Goal: Communication & Community: Answer question/provide support

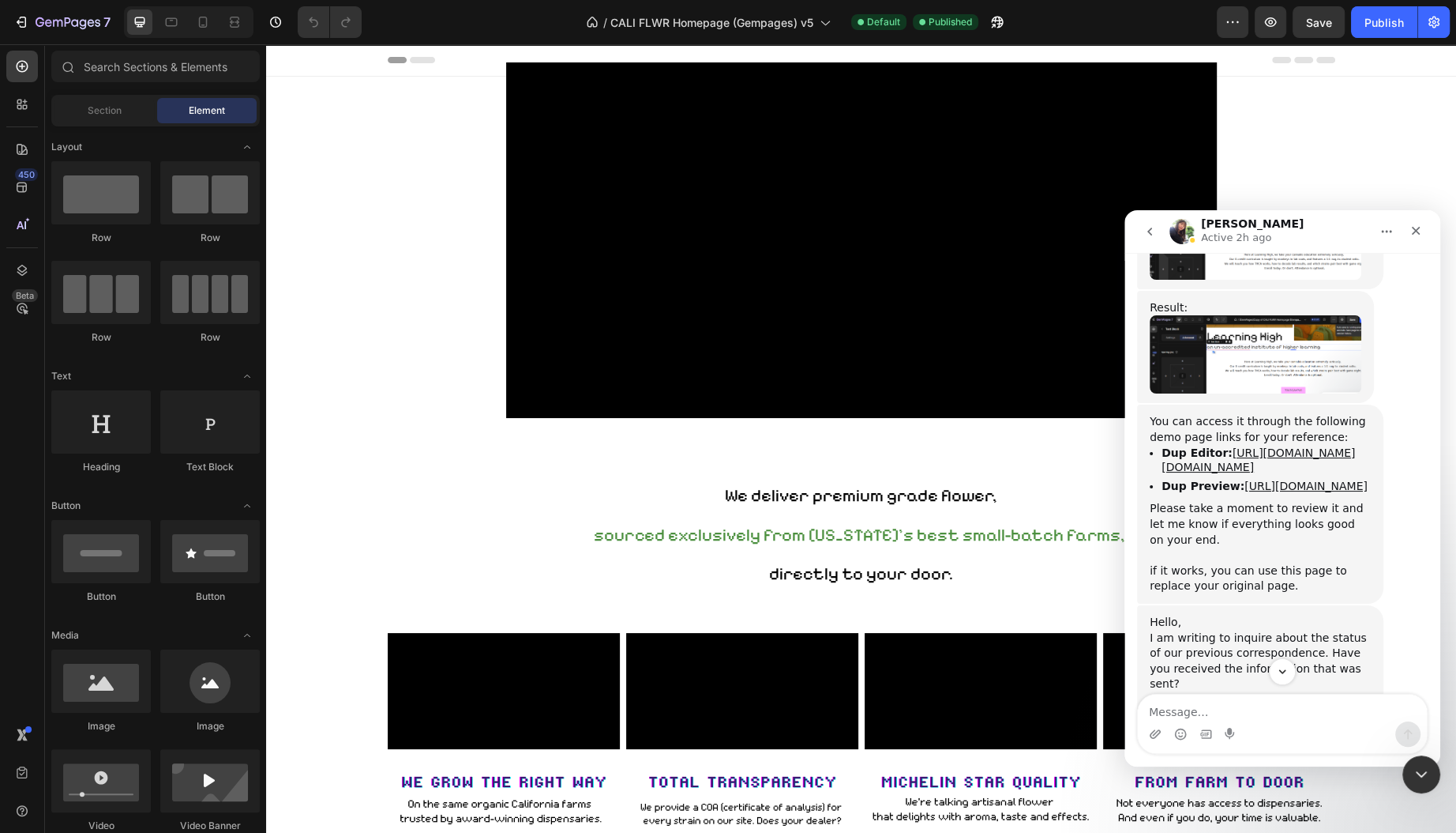
scroll to position [2821, 0]
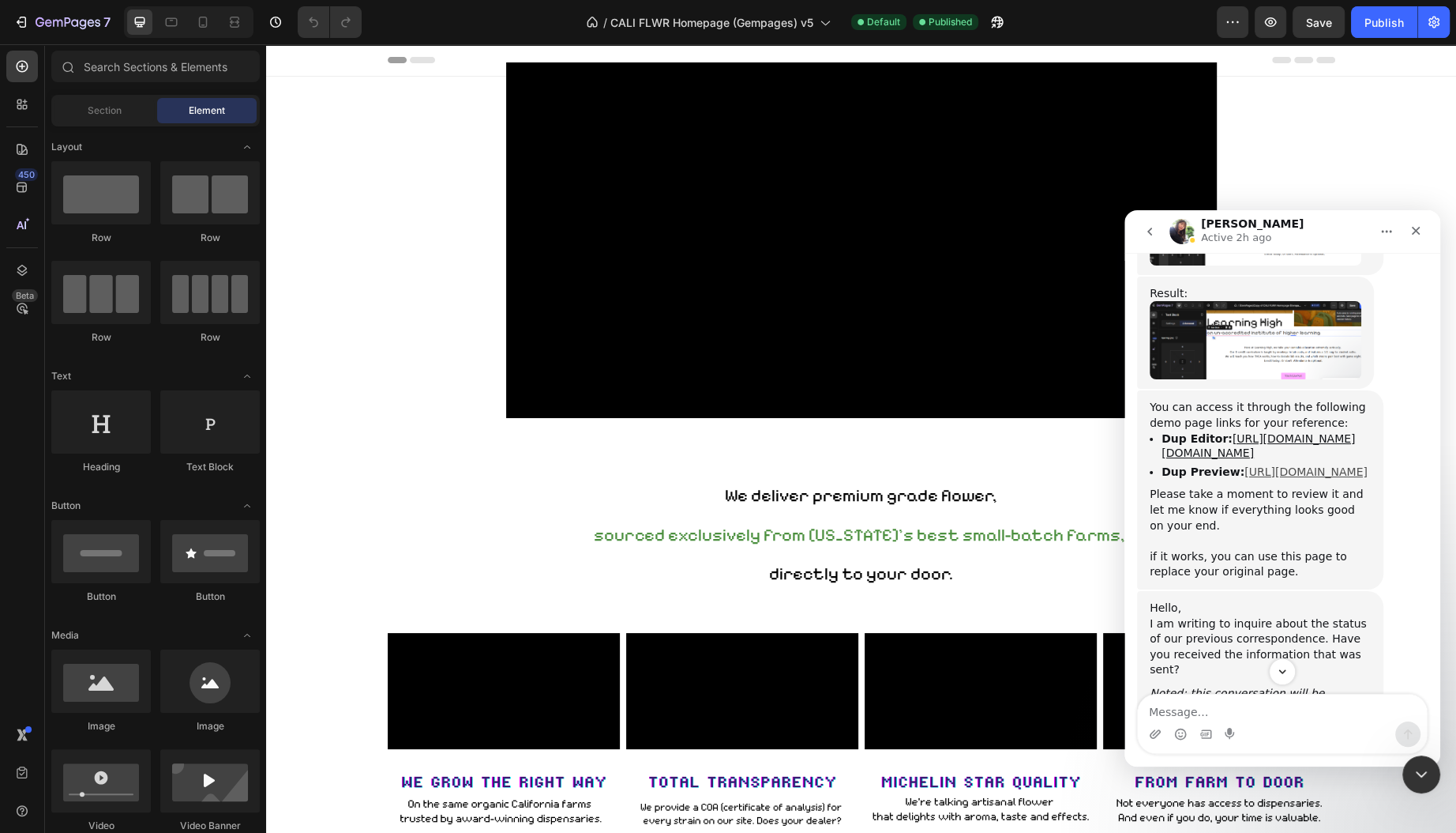
click at [1255, 466] on link "[URL][DOMAIN_NAME]" at bounding box center [1306, 472] width 124 height 12
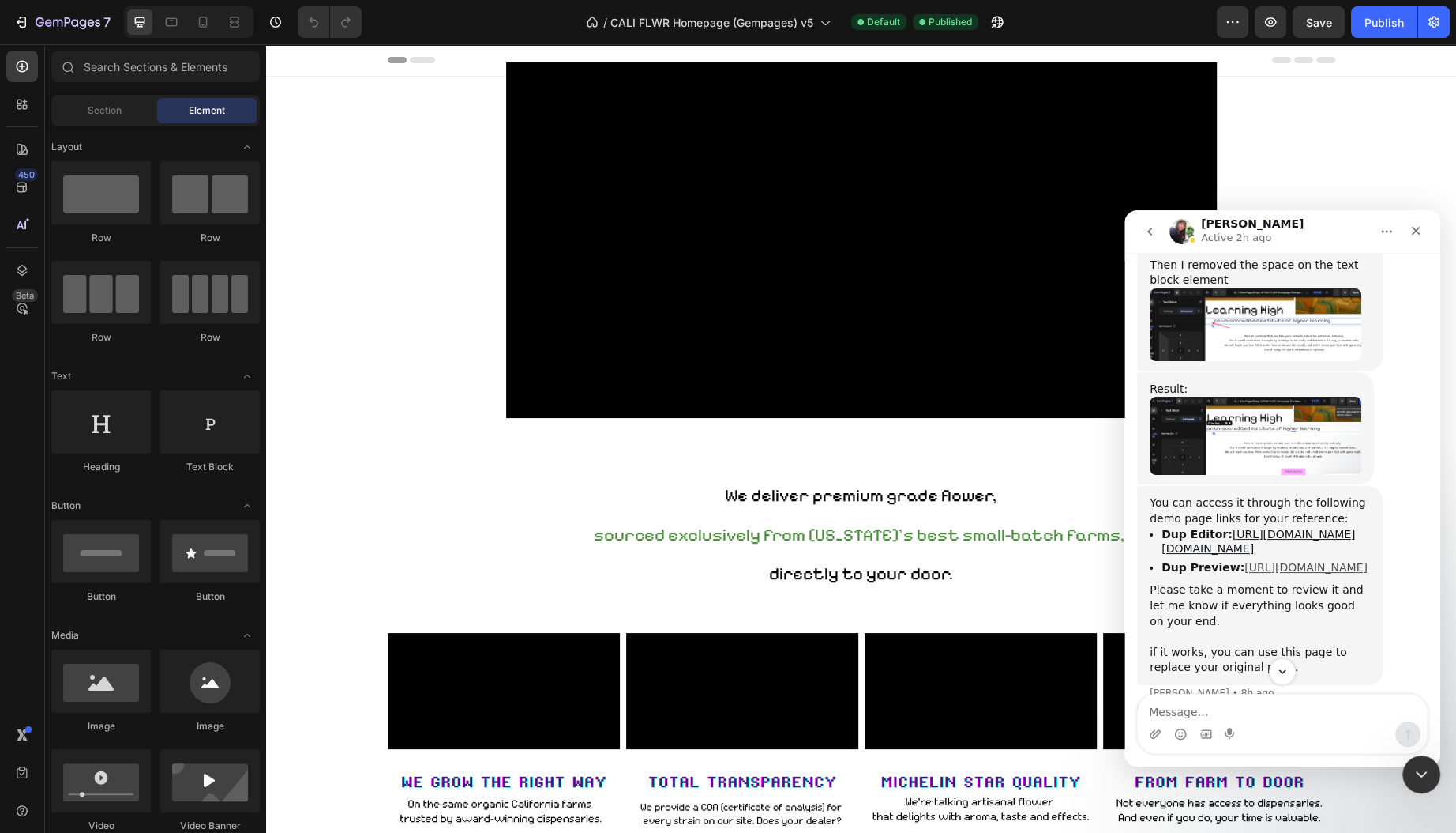
scroll to position [2714, 0]
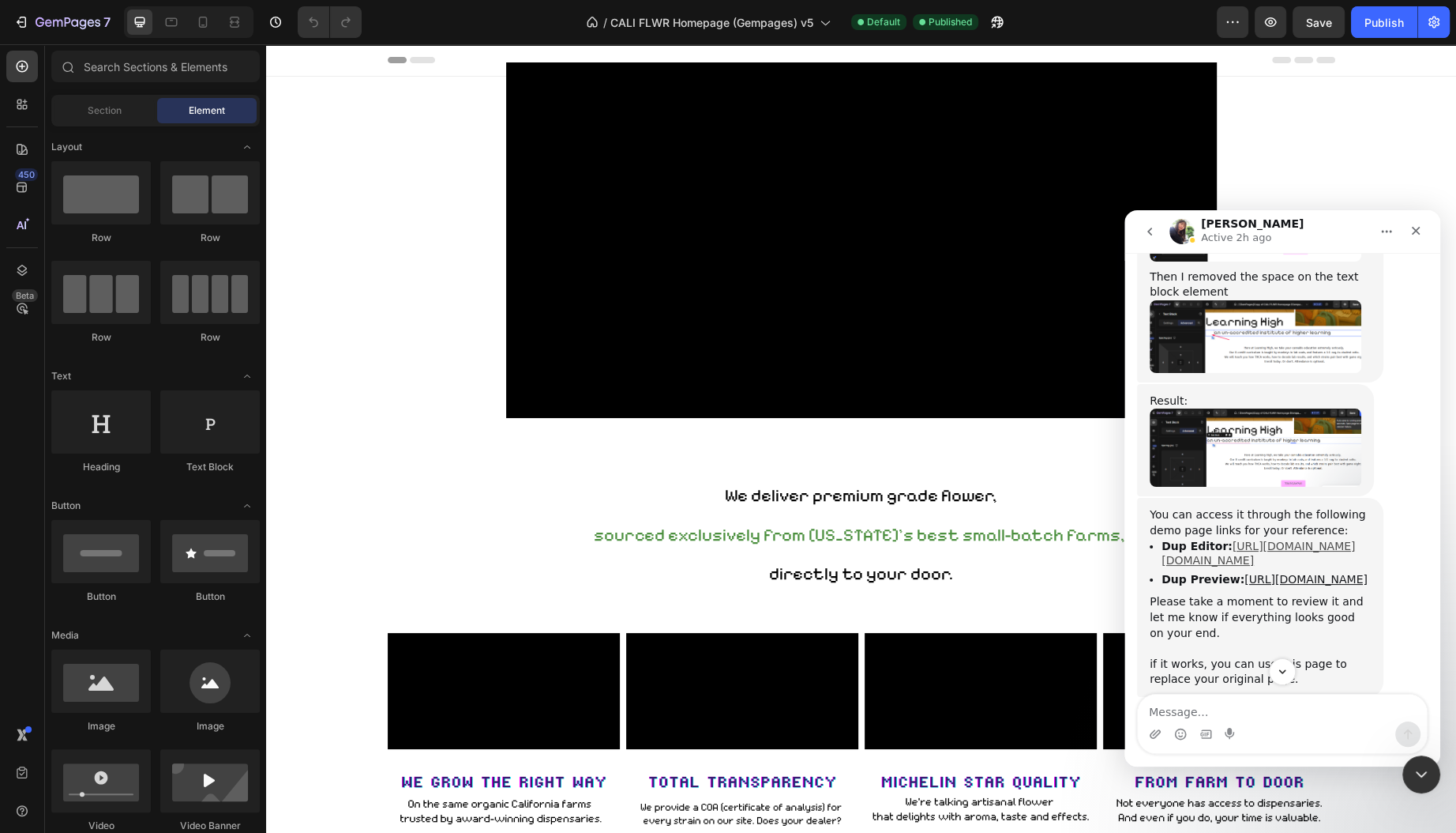
click at [1272, 539] on link "[URL][DOMAIN_NAME][DOMAIN_NAME]" at bounding box center [1258, 553] width 194 height 28
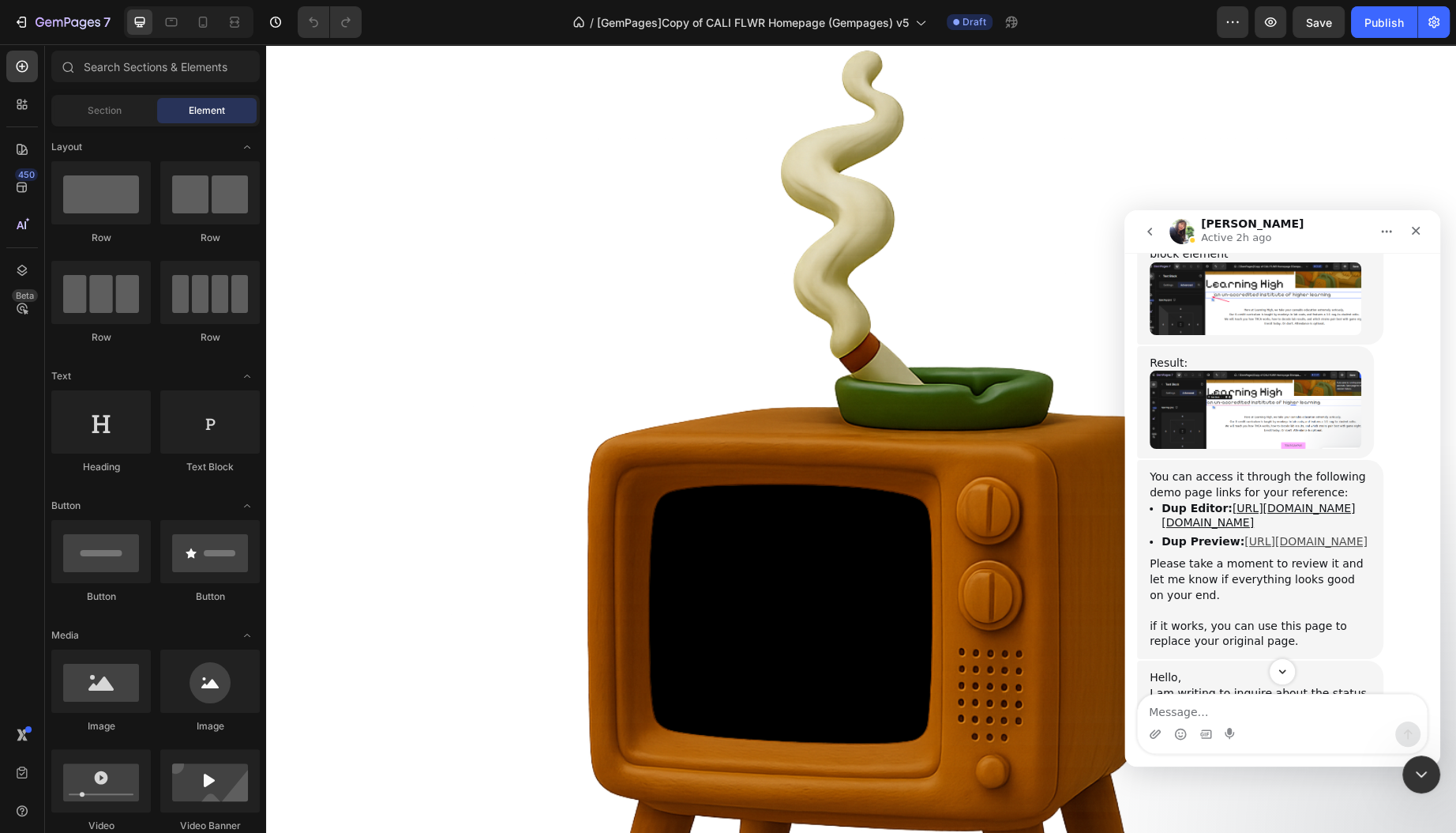
scroll to position [2736, 0]
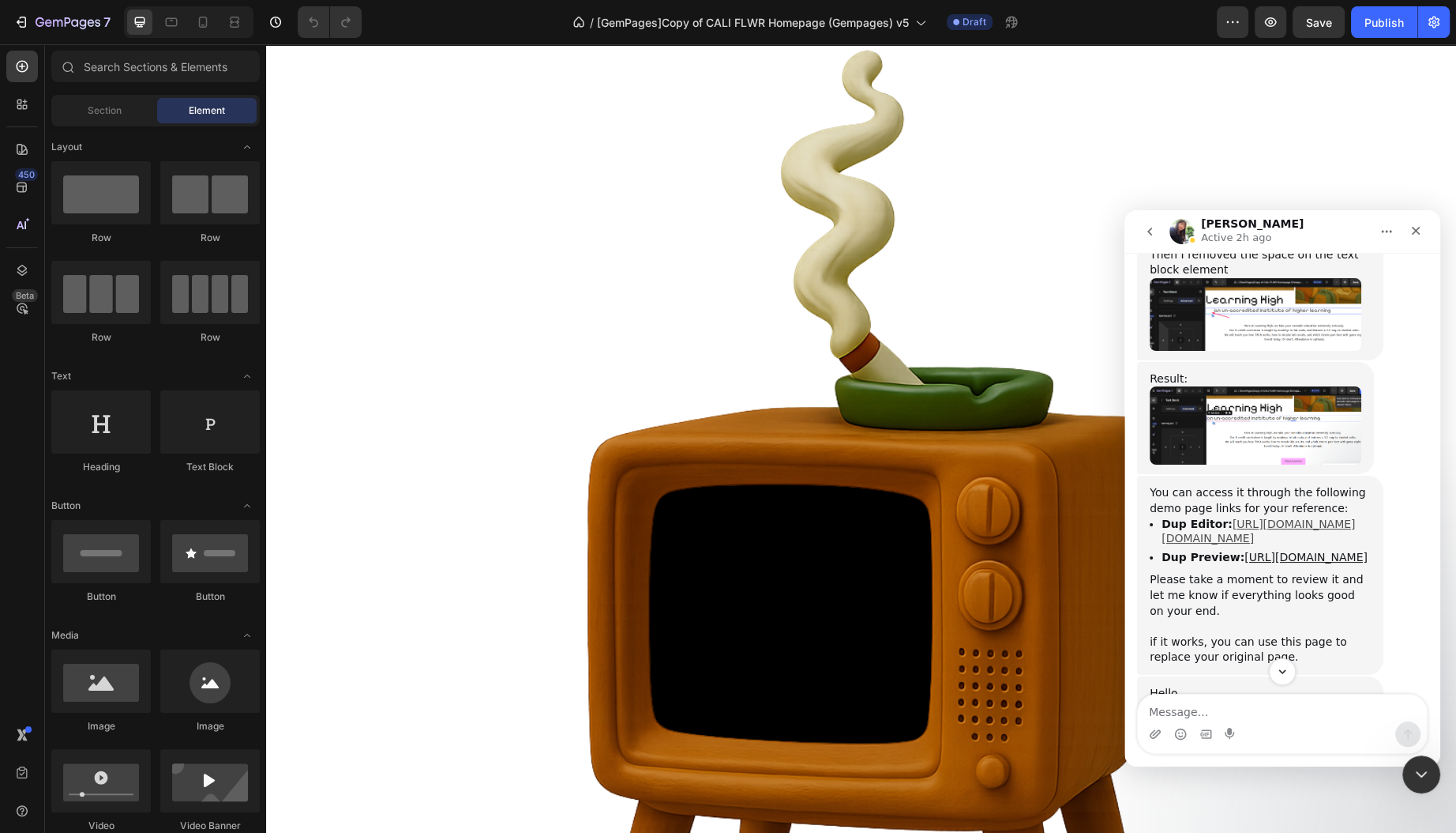
click at [1213, 517] on link "[URL][DOMAIN_NAME][DOMAIN_NAME]" at bounding box center [1258, 531] width 194 height 28
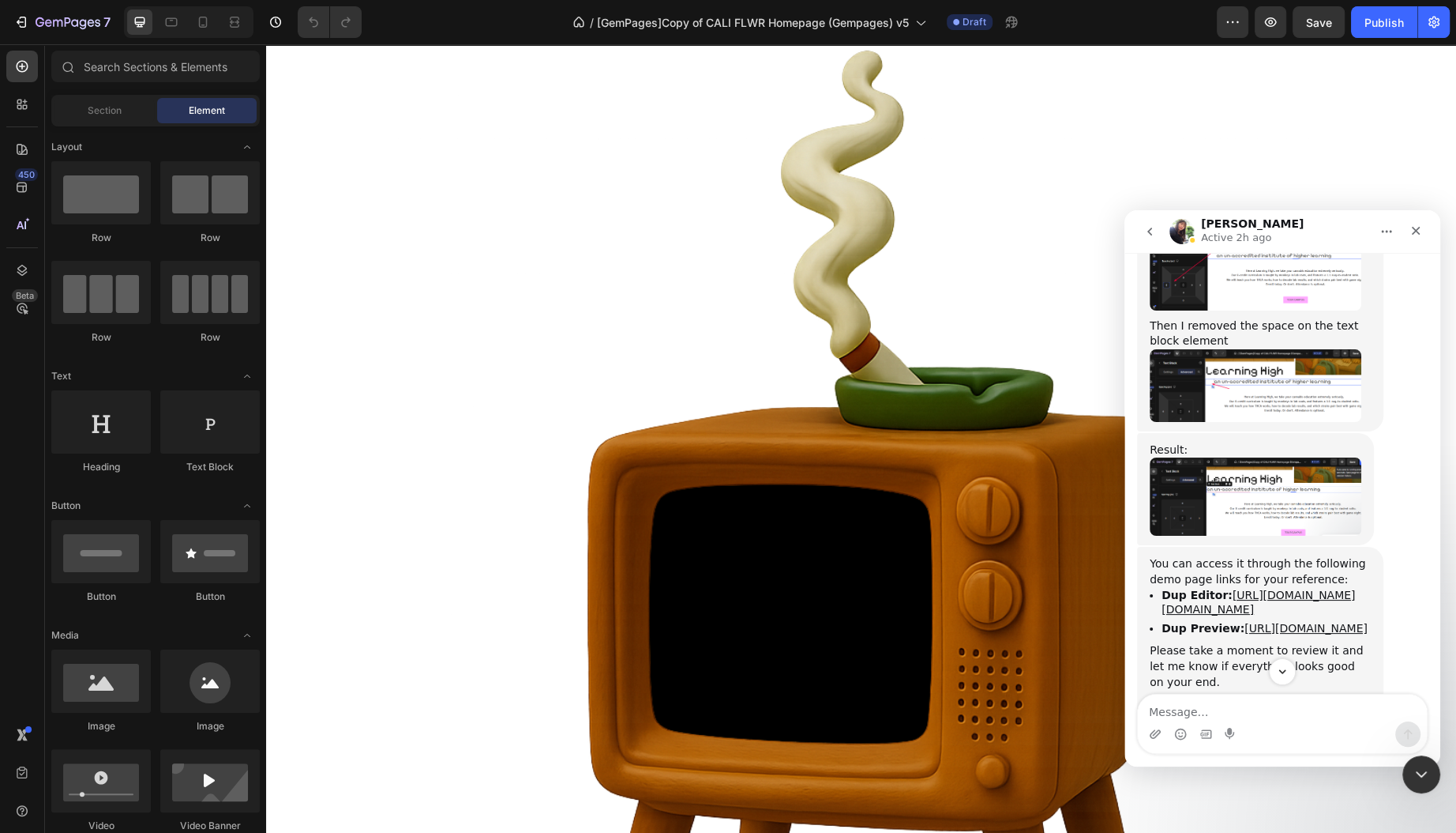
scroll to position [2909, 0]
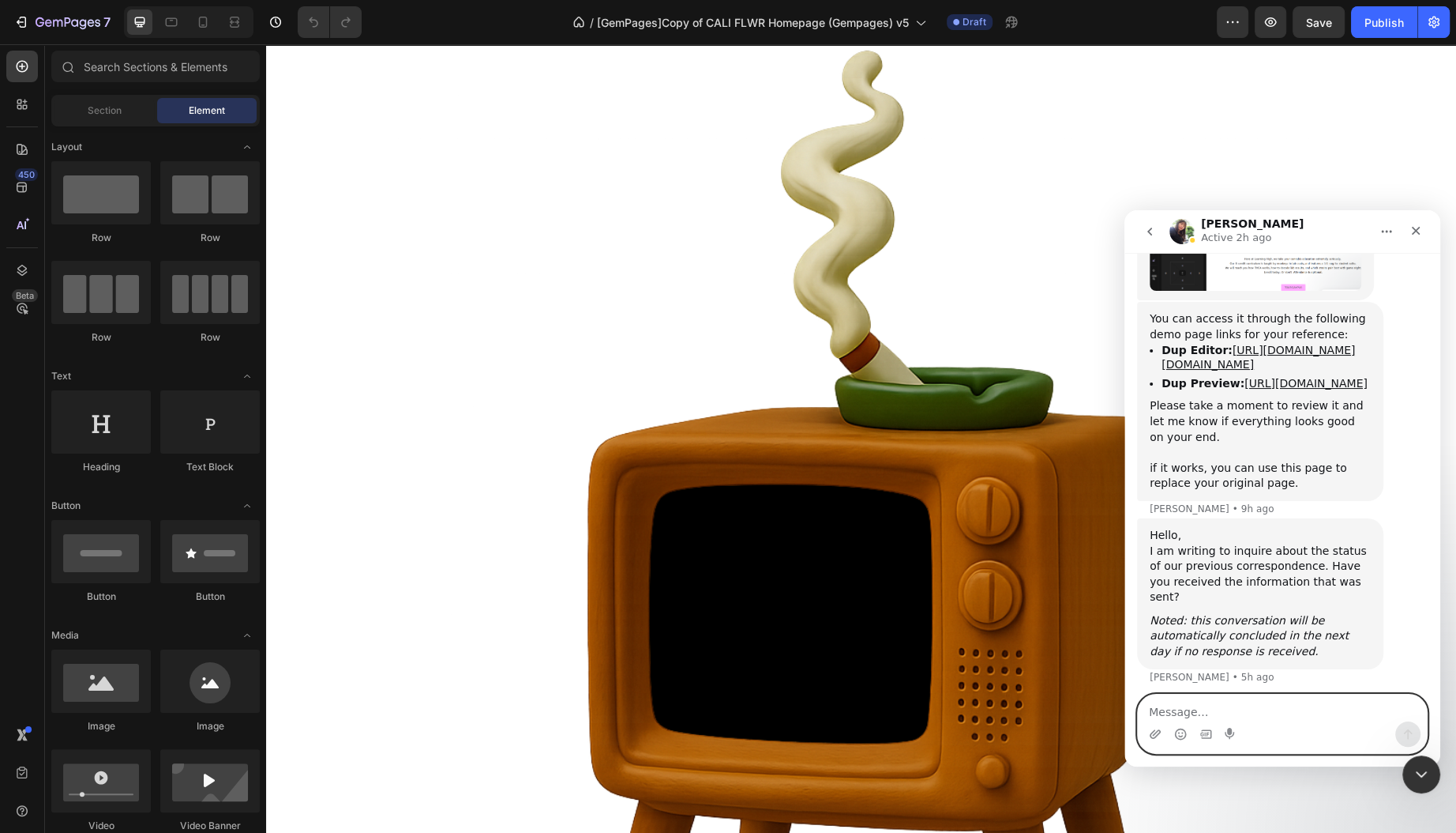
click at [1175, 715] on textarea "Message…" at bounding box center [1282, 708] width 289 height 27
type textarea "J"
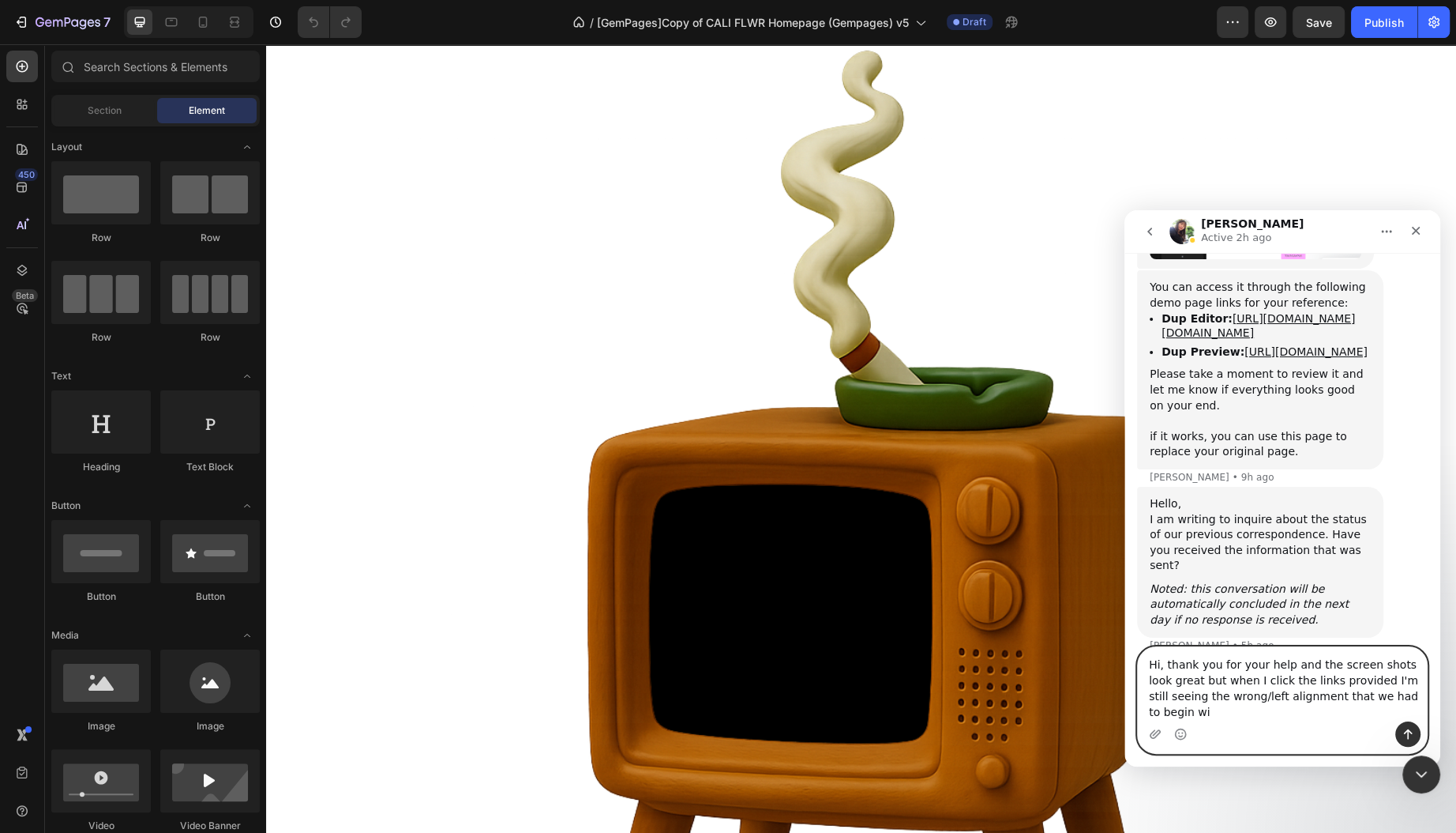
scroll to position [2957, 0]
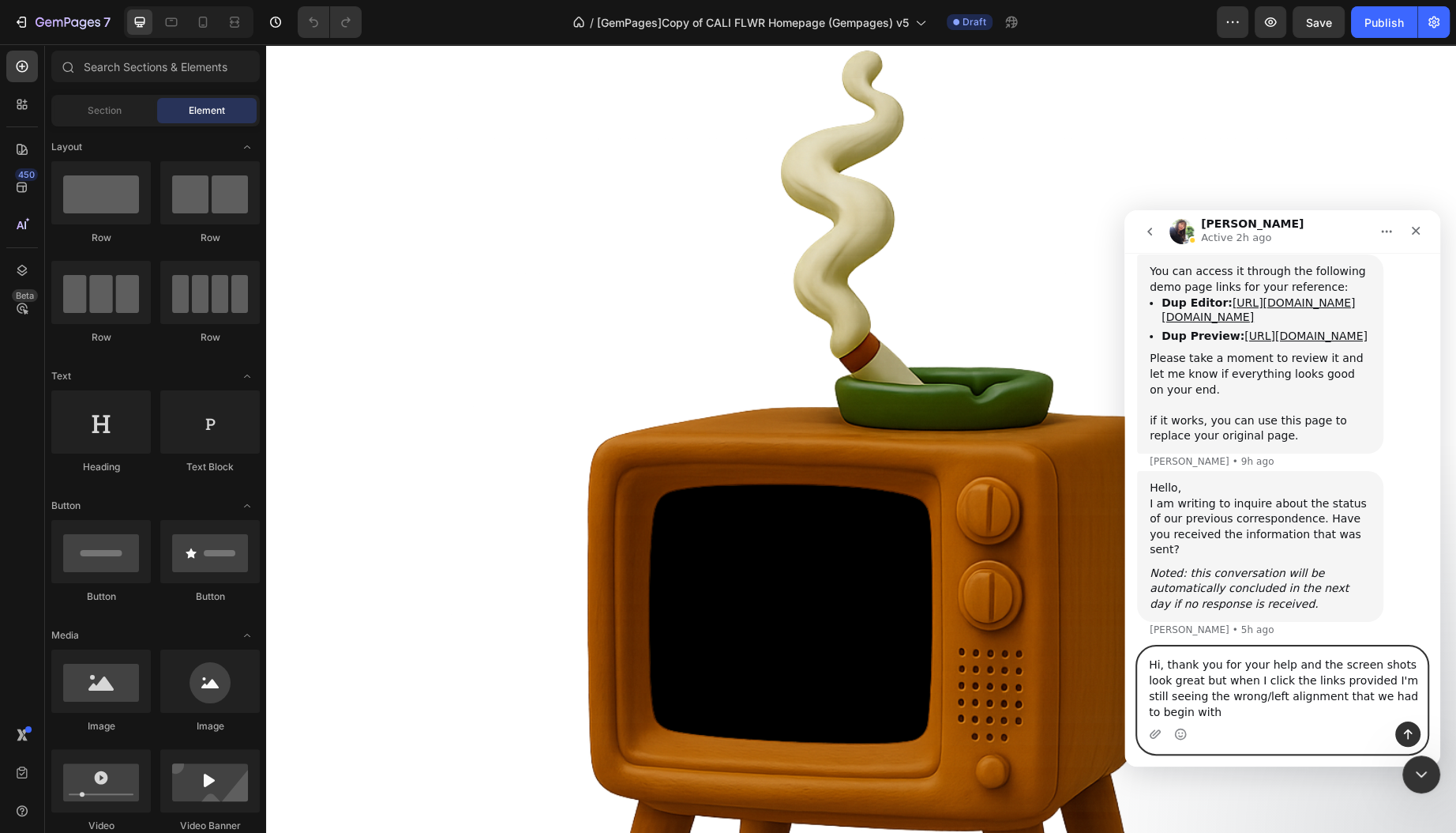
click at [1193, 679] on textarea "Hi, thank you for your help and the screen shots look great but when I click th…" at bounding box center [1282, 684] width 289 height 75
type textarea "Hi, thank you for your help! The screen shots look great. For some reason when …"
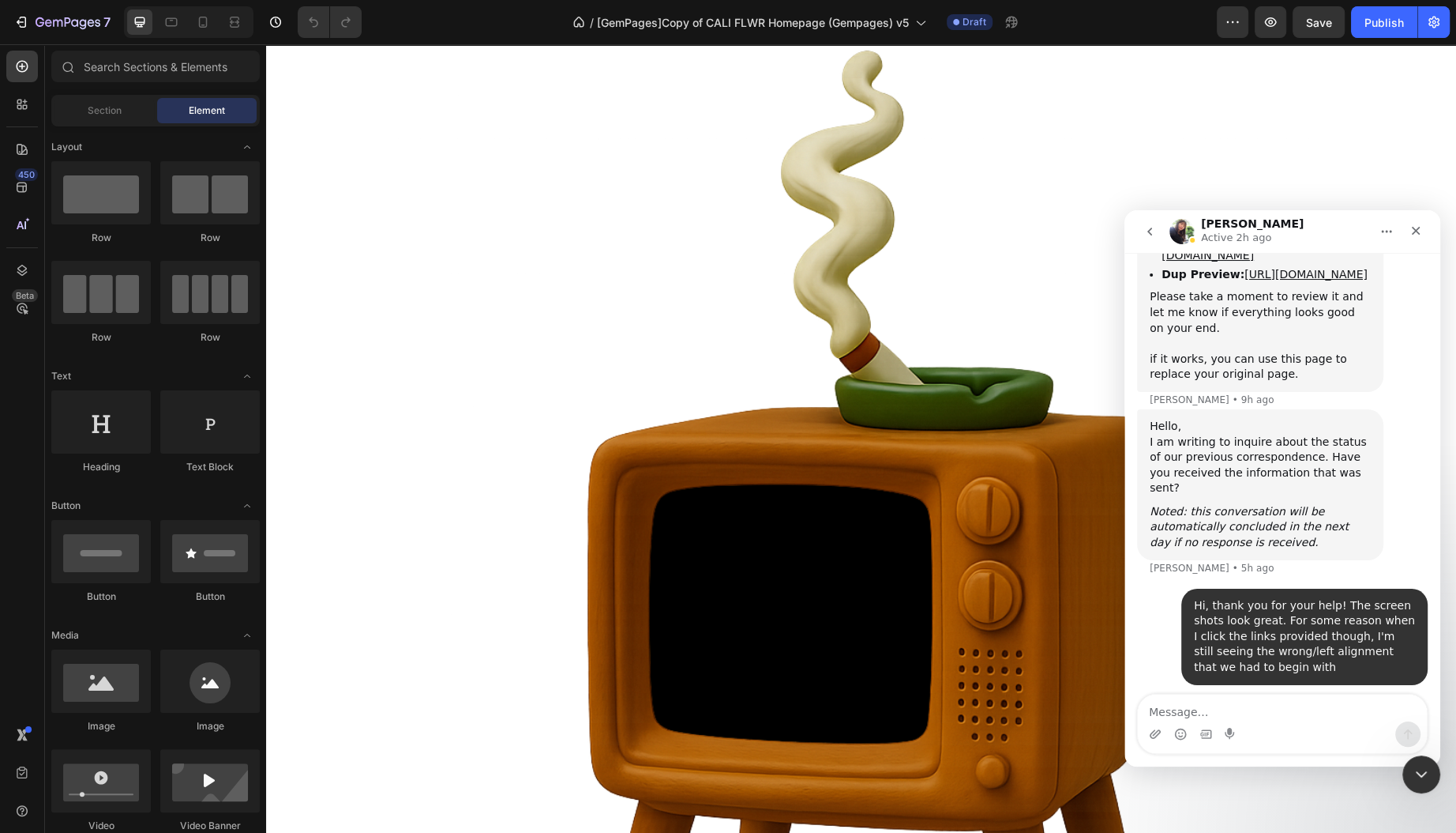
scroll to position [0, 0]
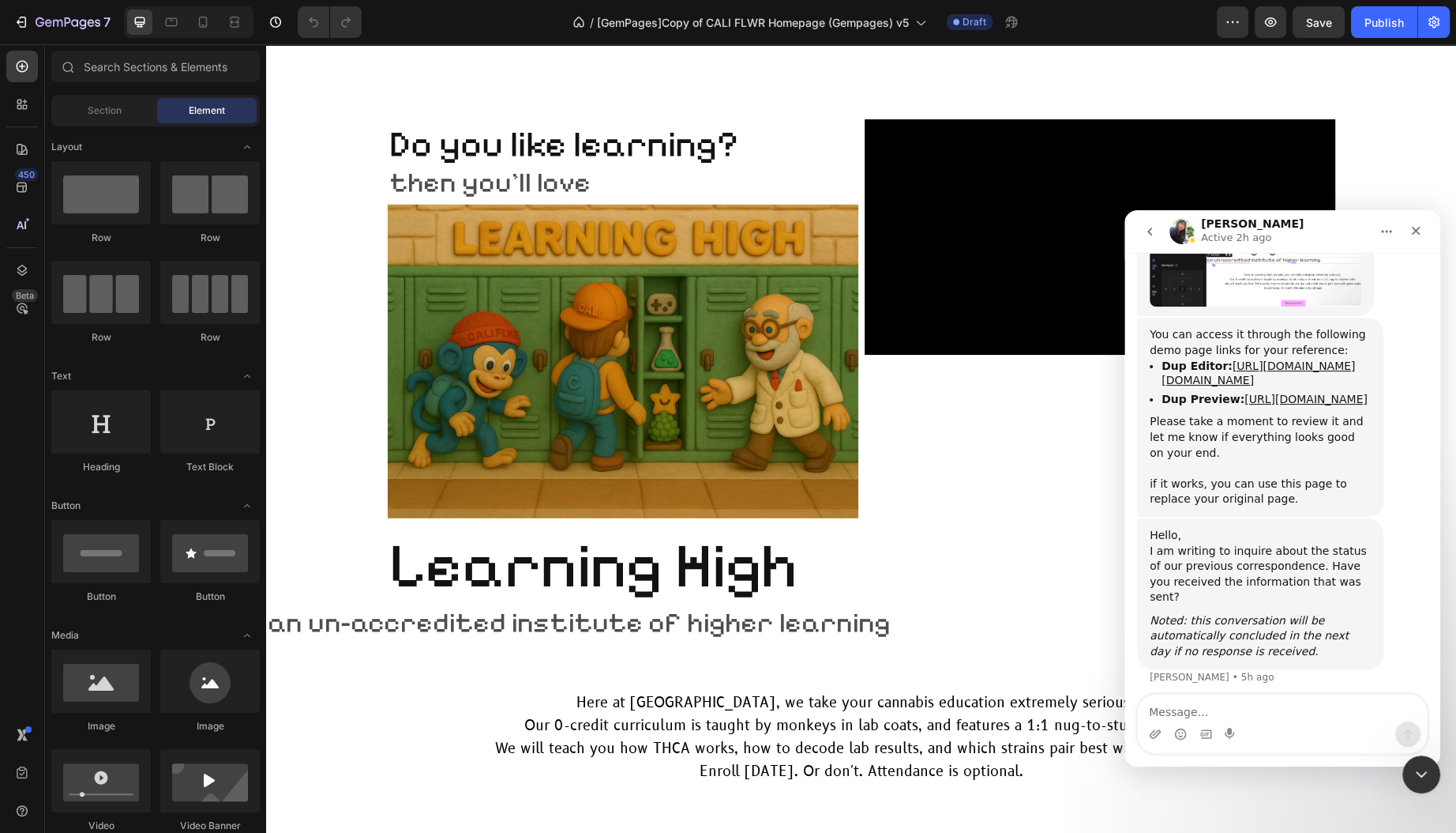
scroll to position [4120, 0]
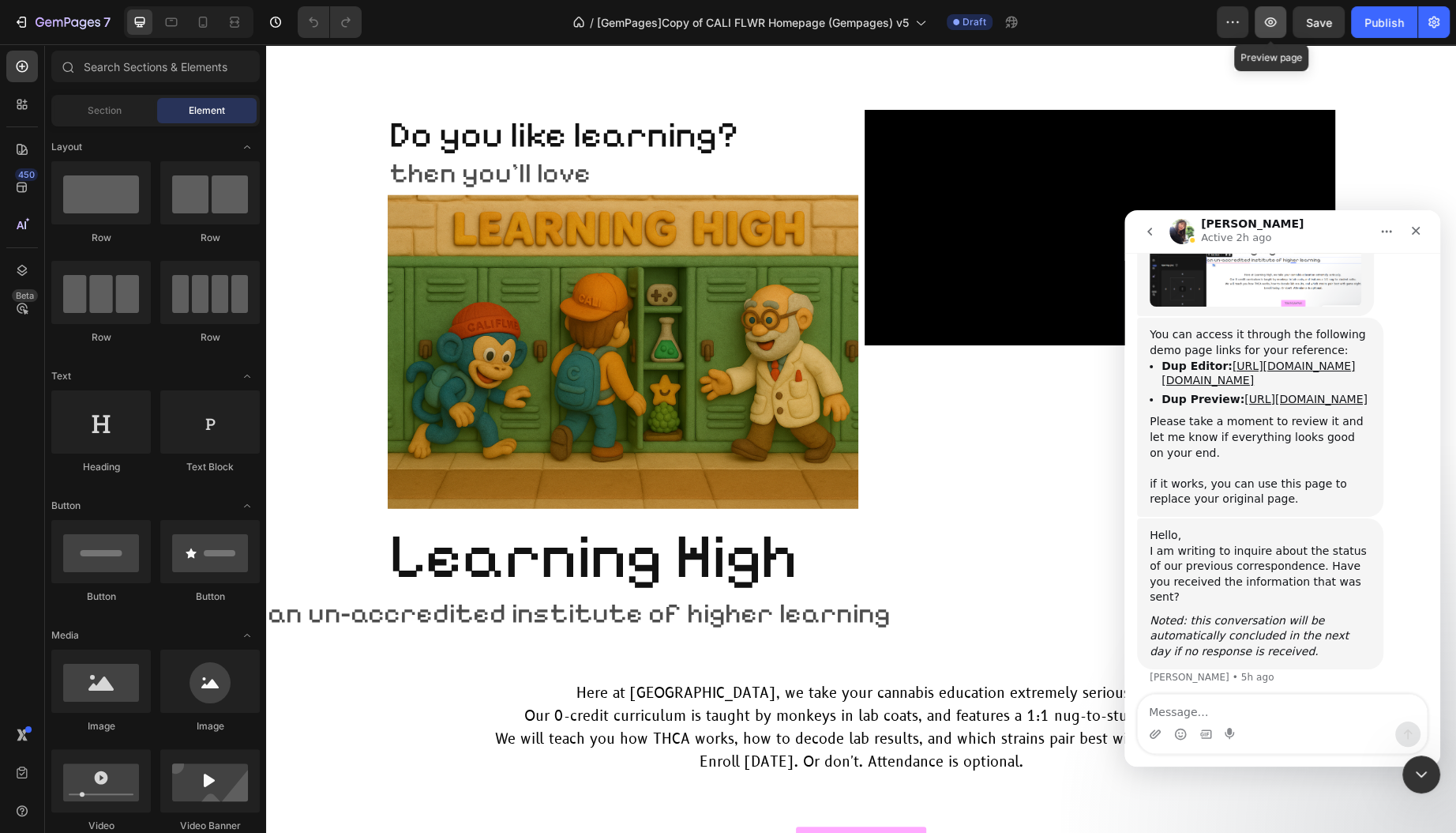
click at [1273, 21] on icon "button" at bounding box center [1270, 22] width 4 height 4
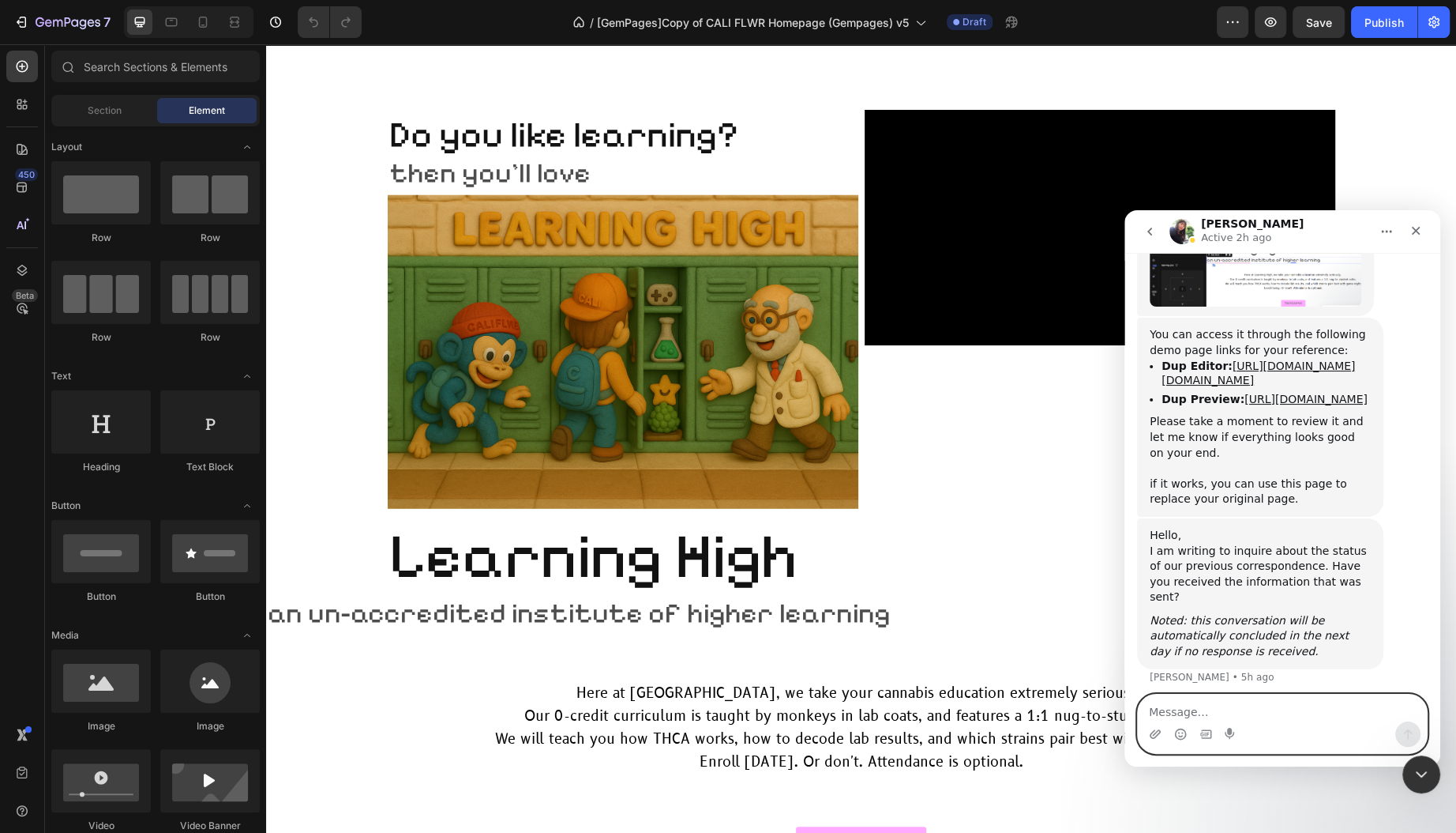
click at [1197, 710] on textarea "Message…" at bounding box center [1282, 708] width 289 height 27
type textarea "Hi, thank you for wokring o"
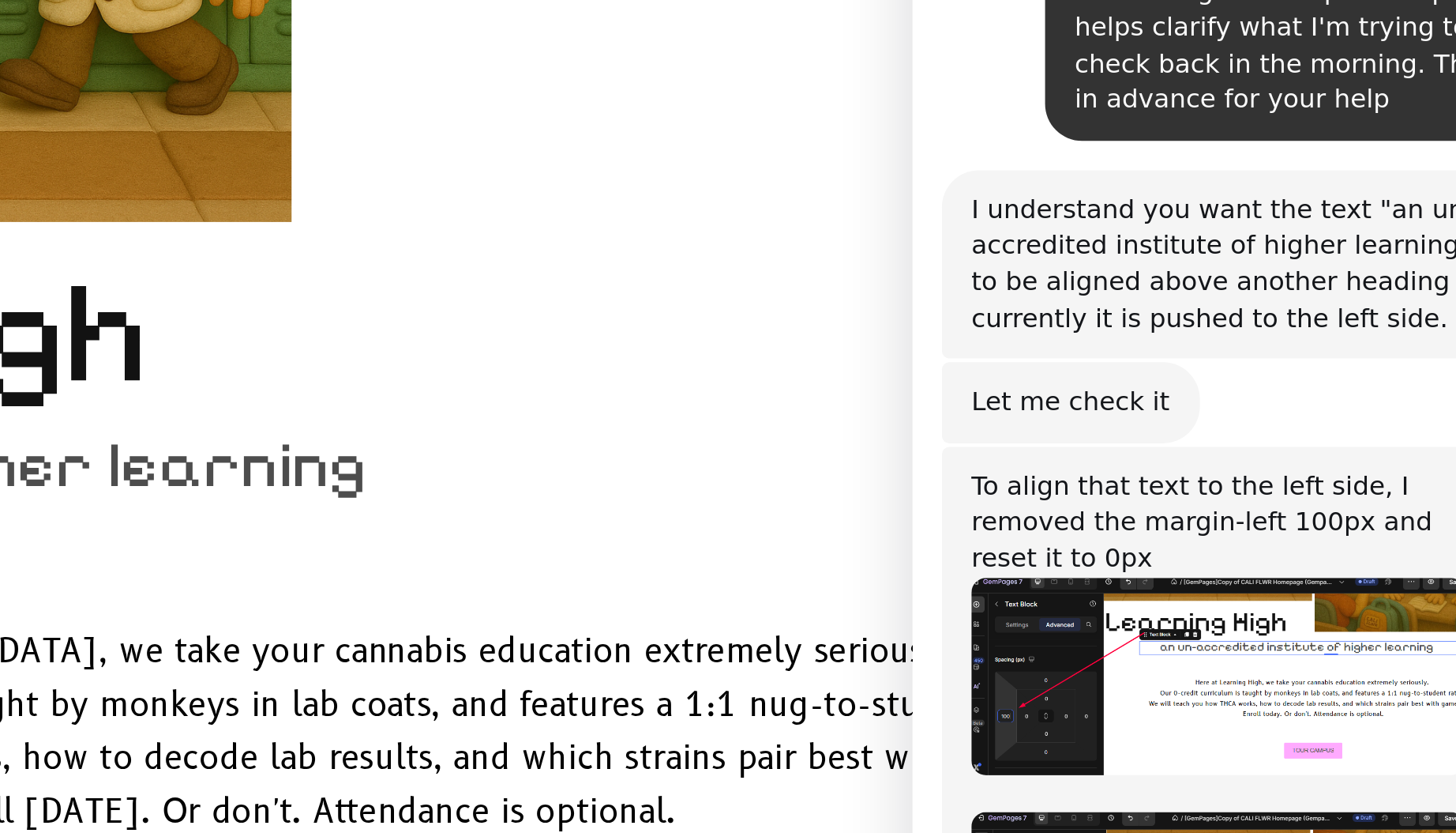
scroll to position [4274, 0]
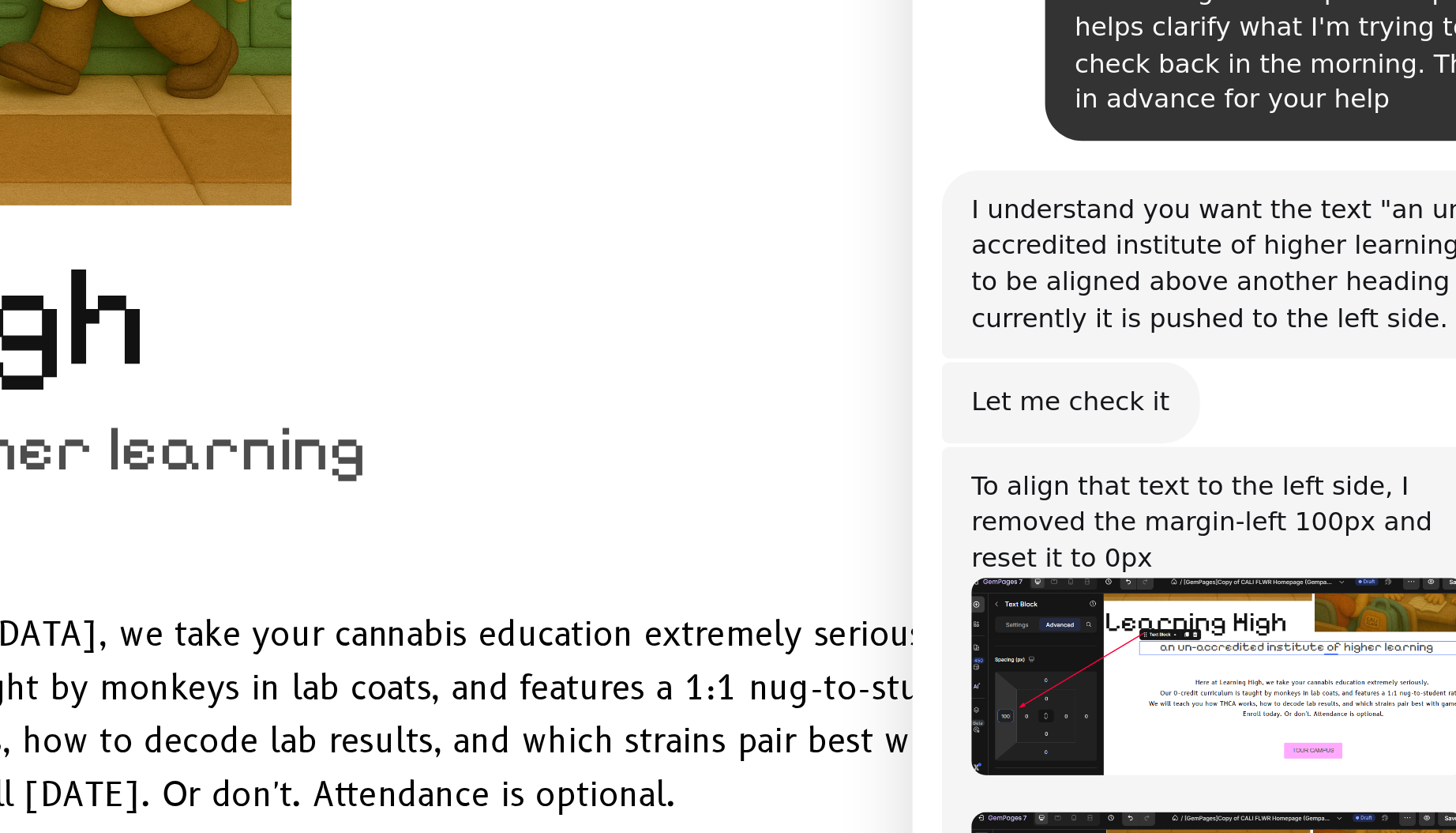
click at [1078, 269] on img "Tina says…" at bounding box center [1042, 311] width 211 height 84
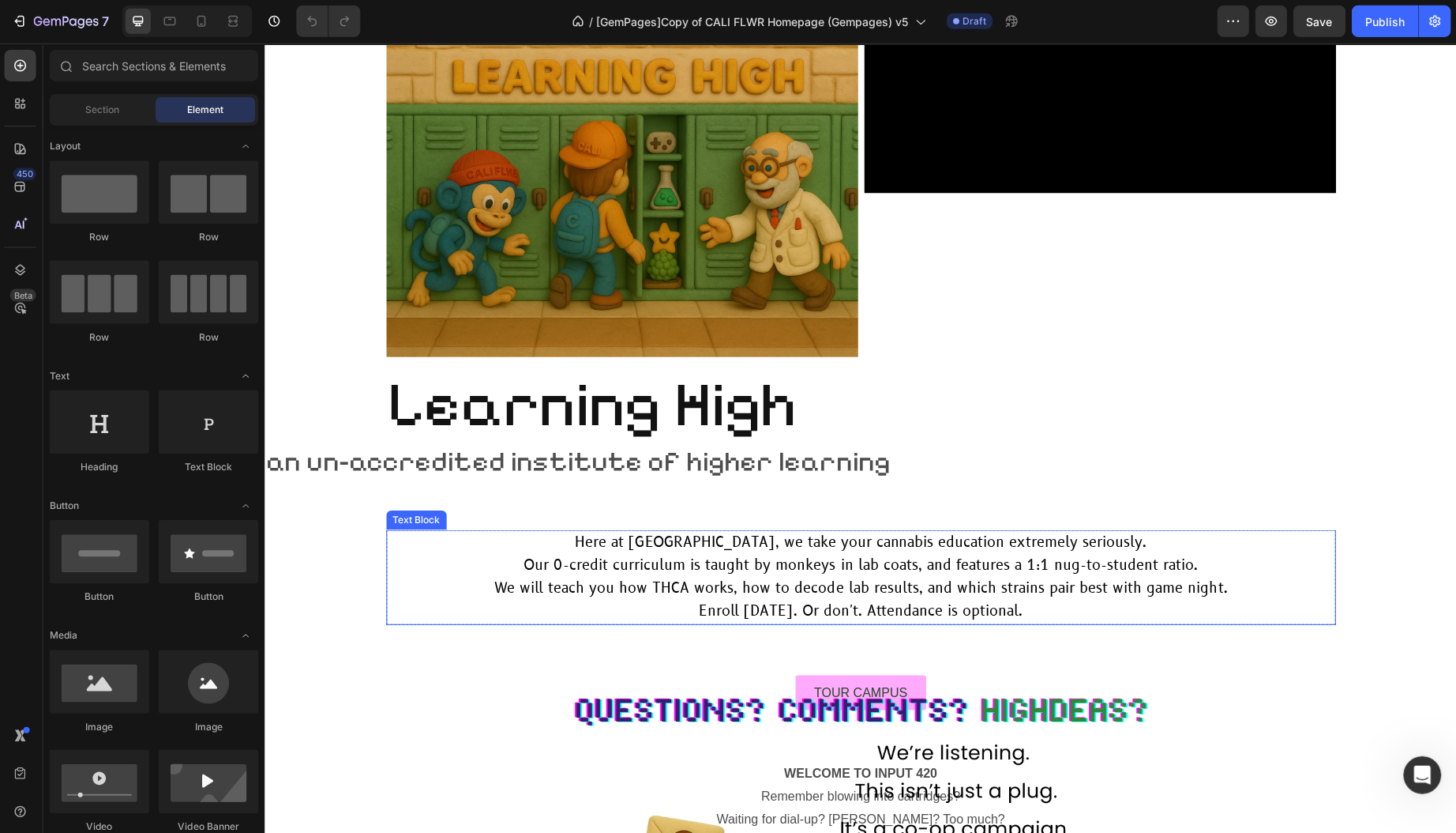
scroll to position [0, 0]
